Goal: Task Accomplishment & Management: Manage account settings

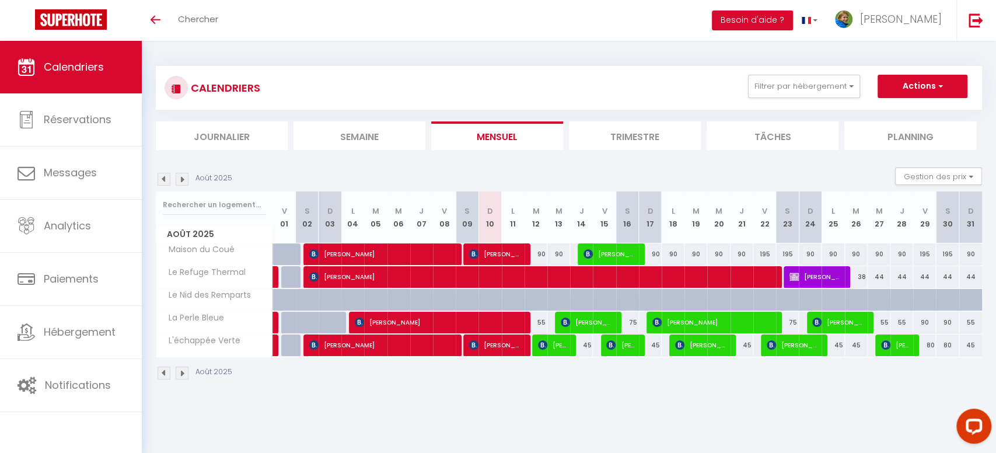
click at [639, 142] on li "Trimestre" at bounding box center [635, 135] width 132 height 29
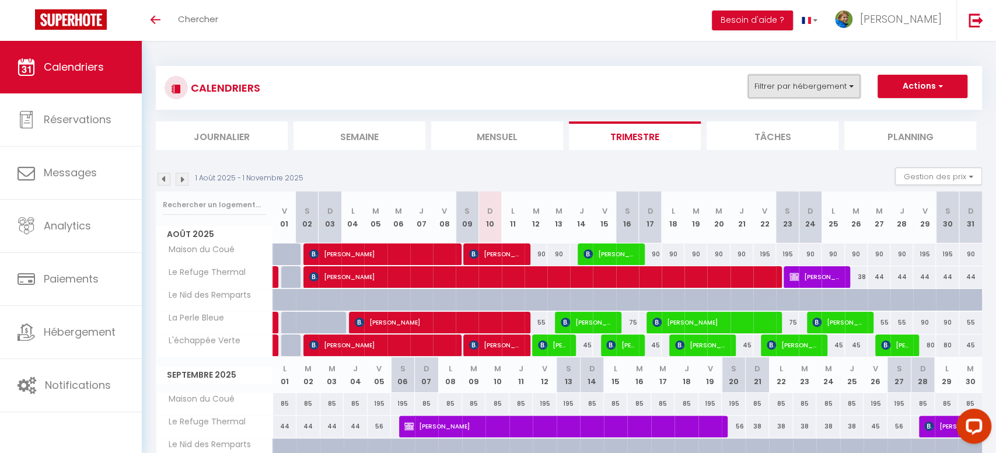
click at [835, 85] on button "Filtrer par hébergement" at bounding box center [804, 86] width 112 height 23
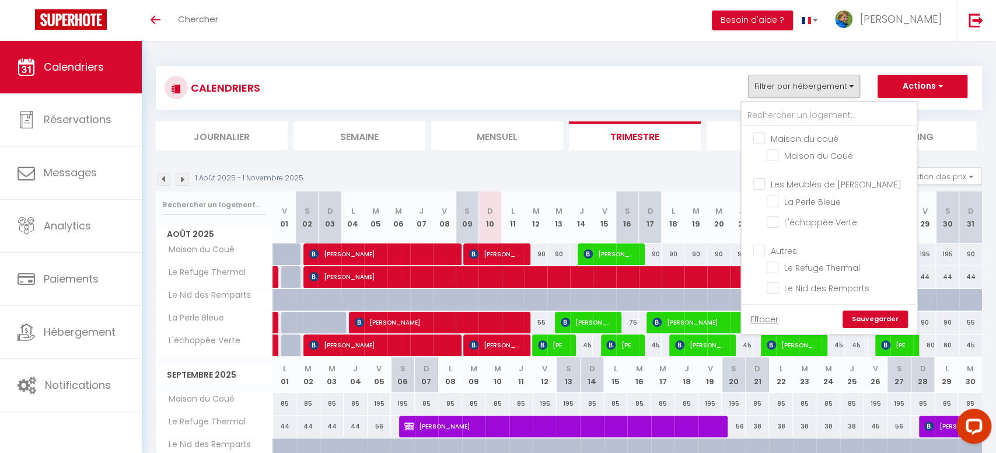
click at [811, 185] on input "Les Meublés de [PERSON_NAME]" at bounding box center [840, 183] width 175 height 12
checkbox input "true"
checkbox input "false"
checkbox input "true"
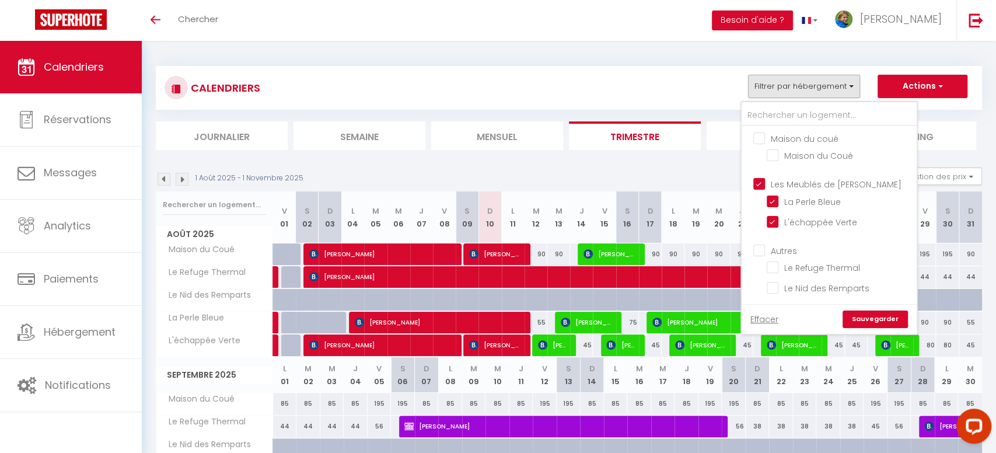
checkbox input "false"
click at [839, 270] on input "Le Refuge Thermal" at bounding box center [839, 267] width 146 height 12
checkbox input "true"
checkbox input "false"
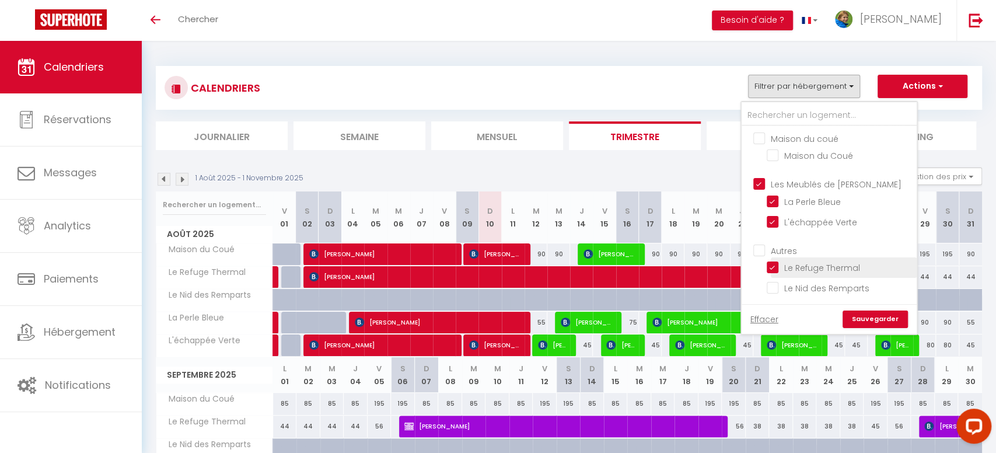
checkbox input "false"
click at [874, 314] on link "Sauvegarder" at bounding box center [874, 318] width 65 height 17
